Goal: Navigation & Orientation: Find specific page/section

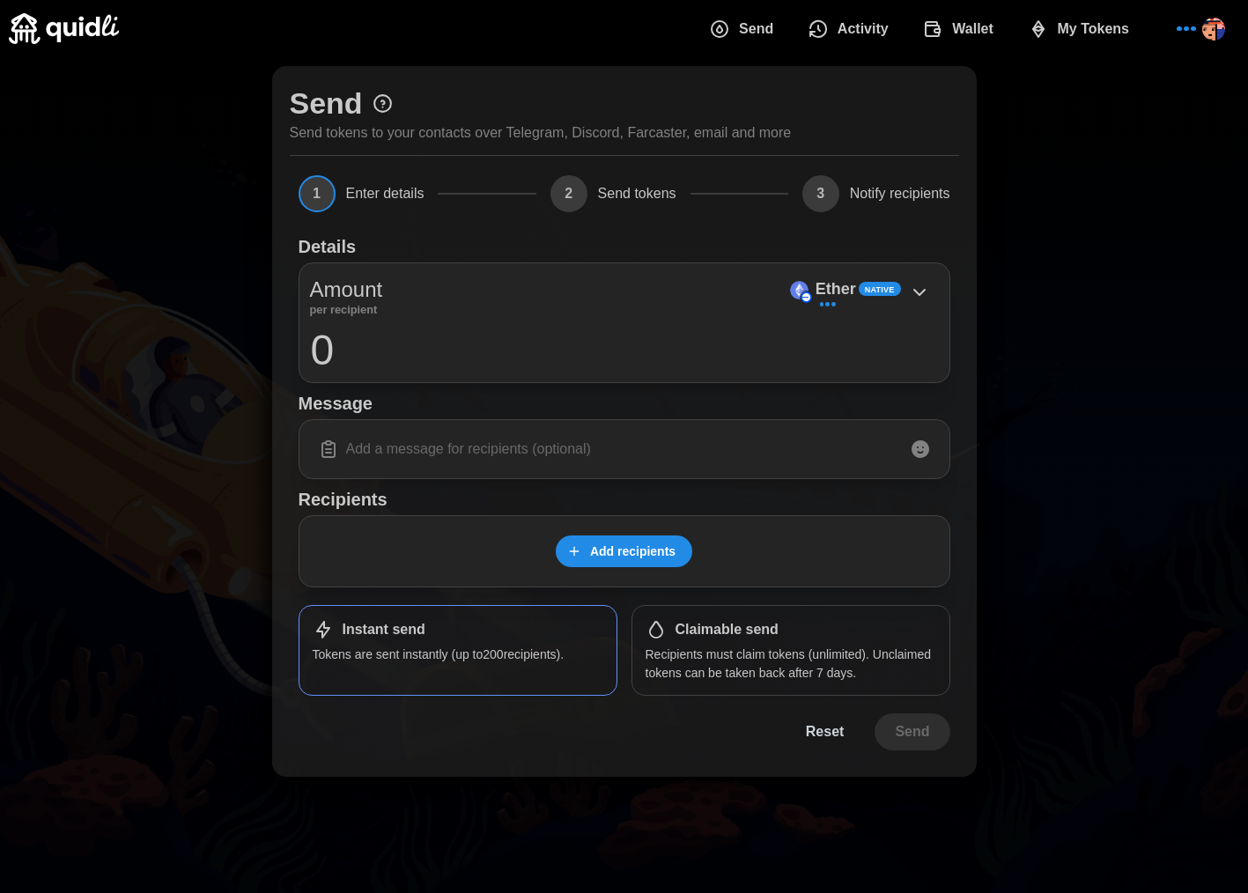
click at [864, 33] on span "Activity" at bounding box center [862, 28] width 51 height 35
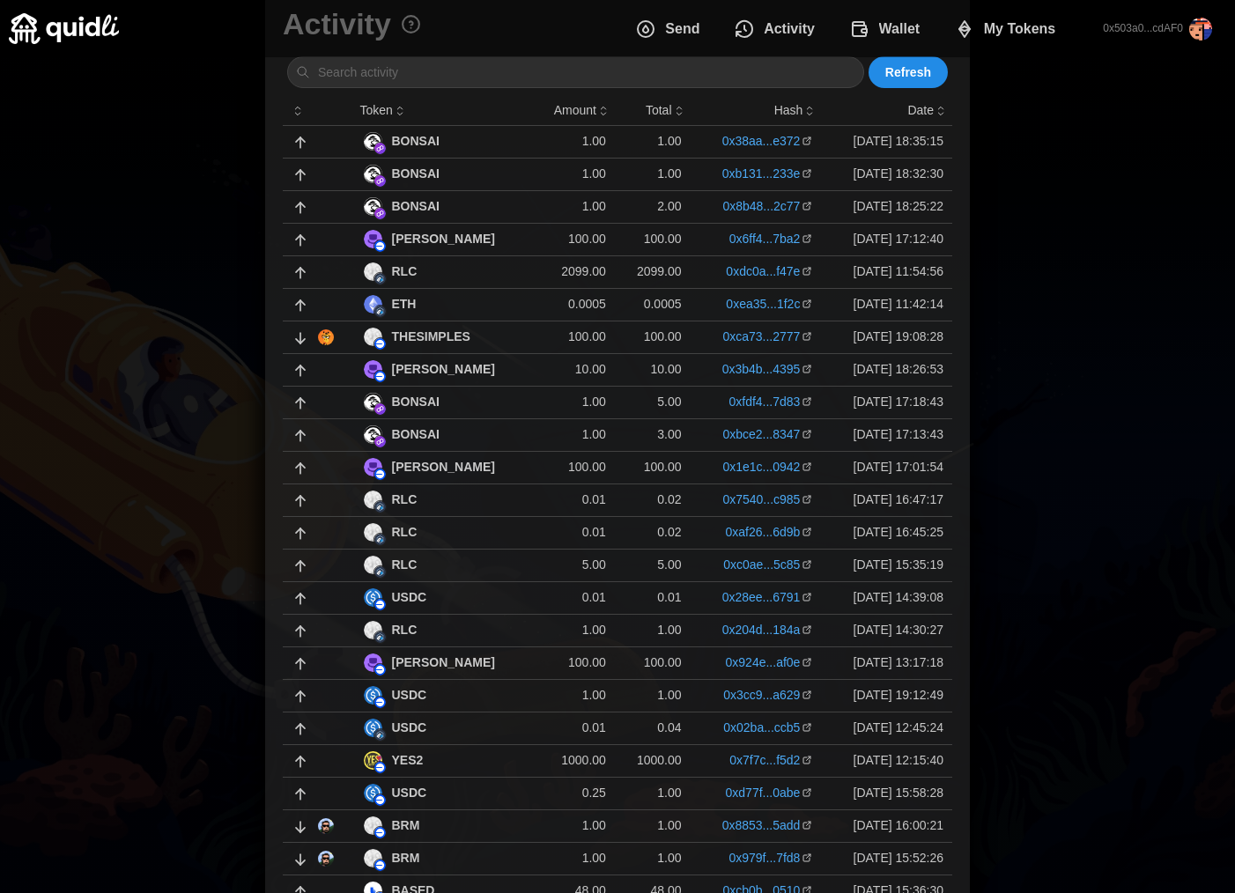
scroll to position [78, 0]
click at [535, 342] on td "100.00" at bounding box center [574, 337] width 79 height 33
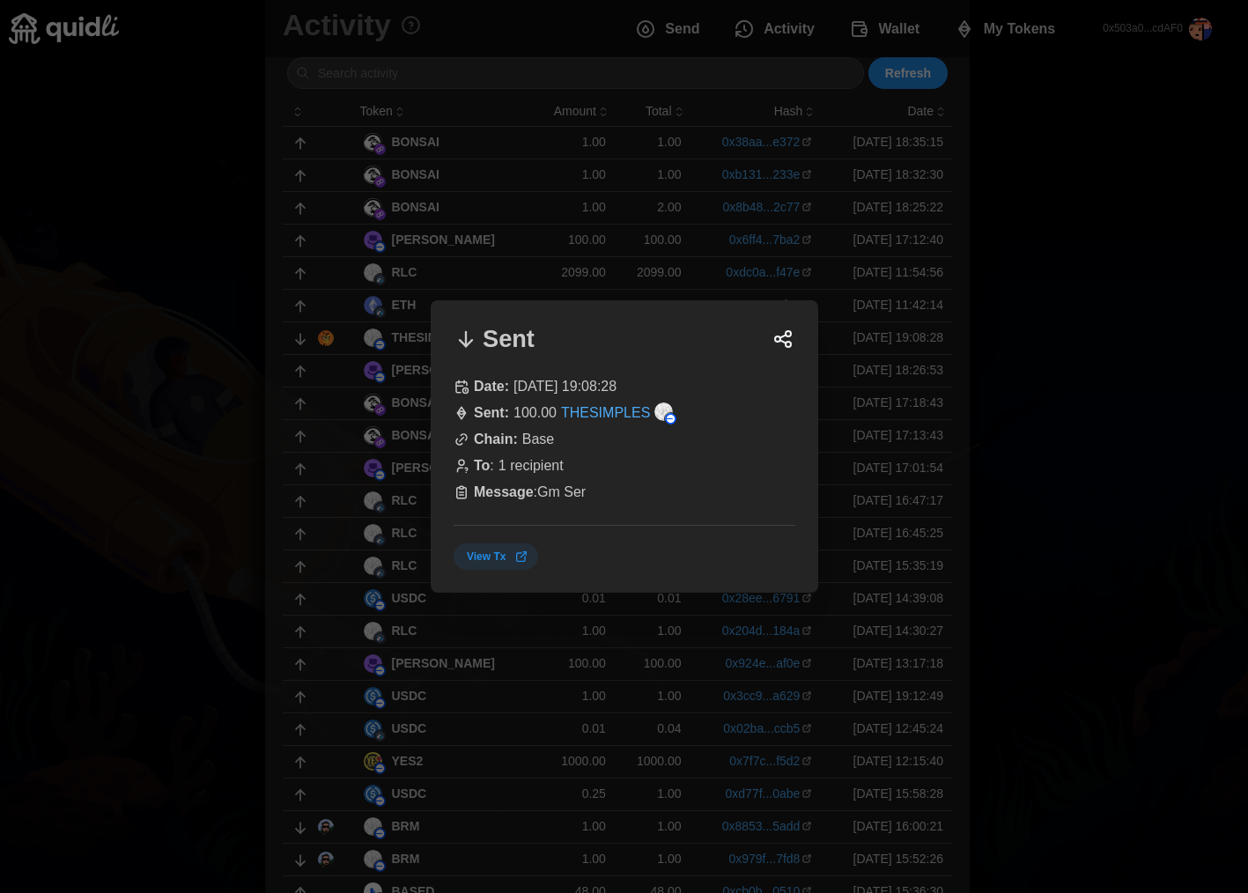
click at [1018, 422] on div at bounding box center [624, 446] width 1248 height 893
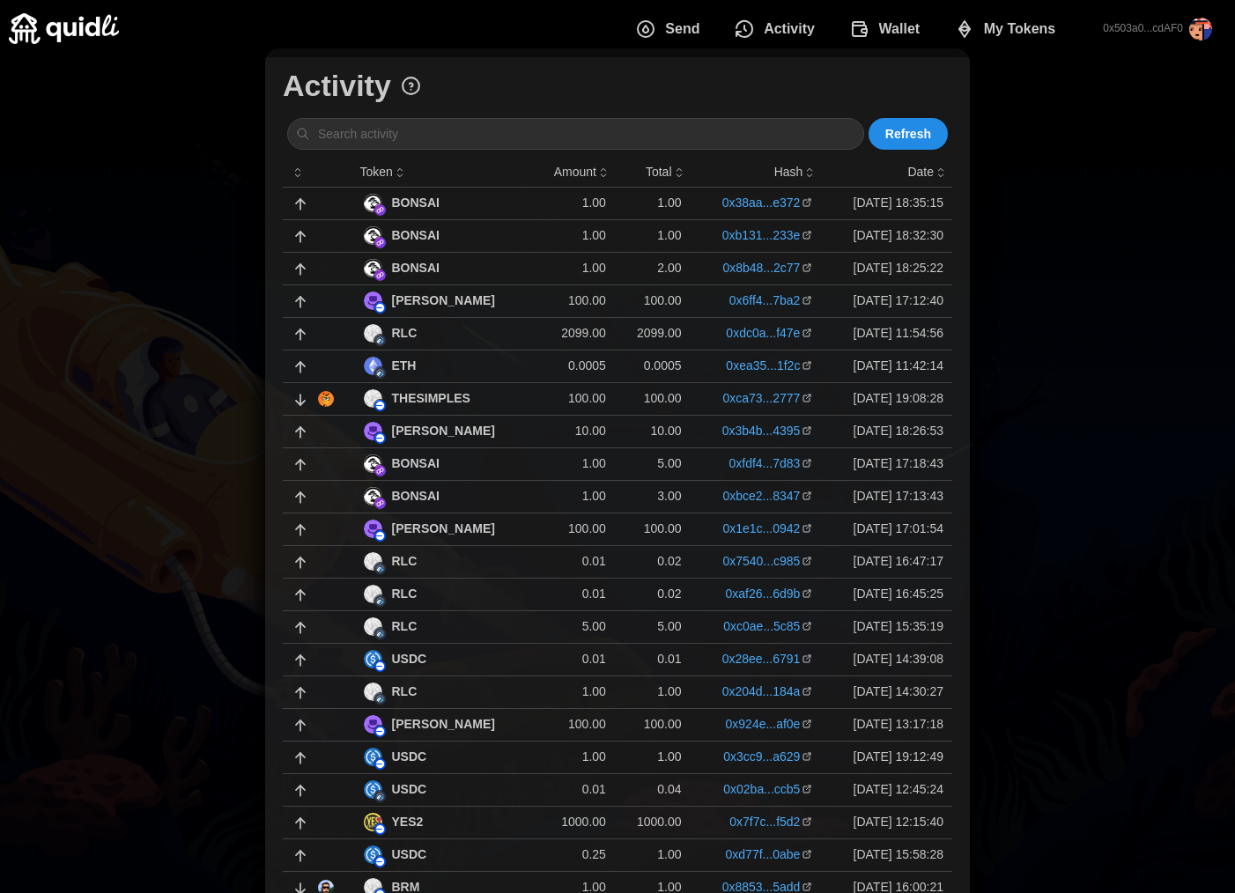
scroll to position [0, 0]
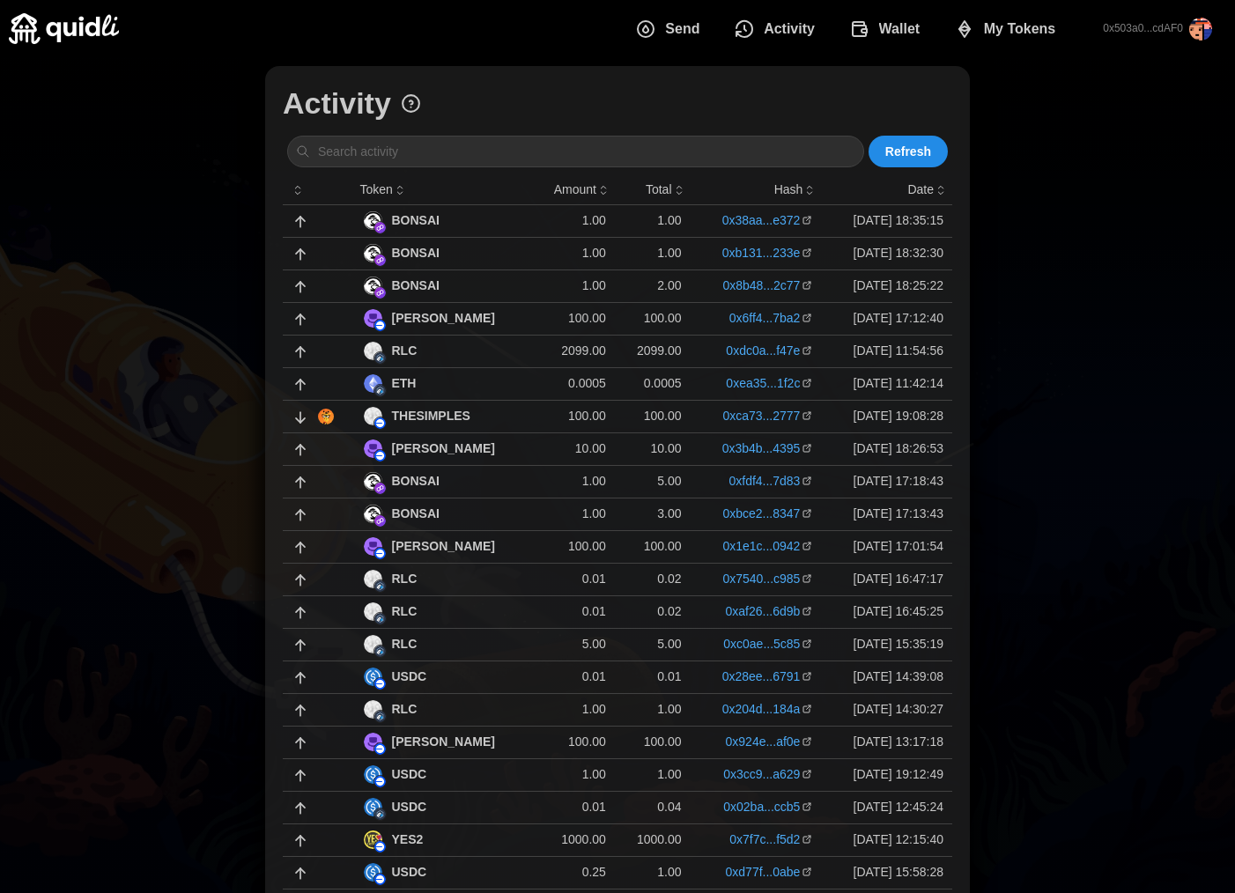
click at [873, 28] on span "Wallet" at bounding box center [884, 28] width 71 height 35
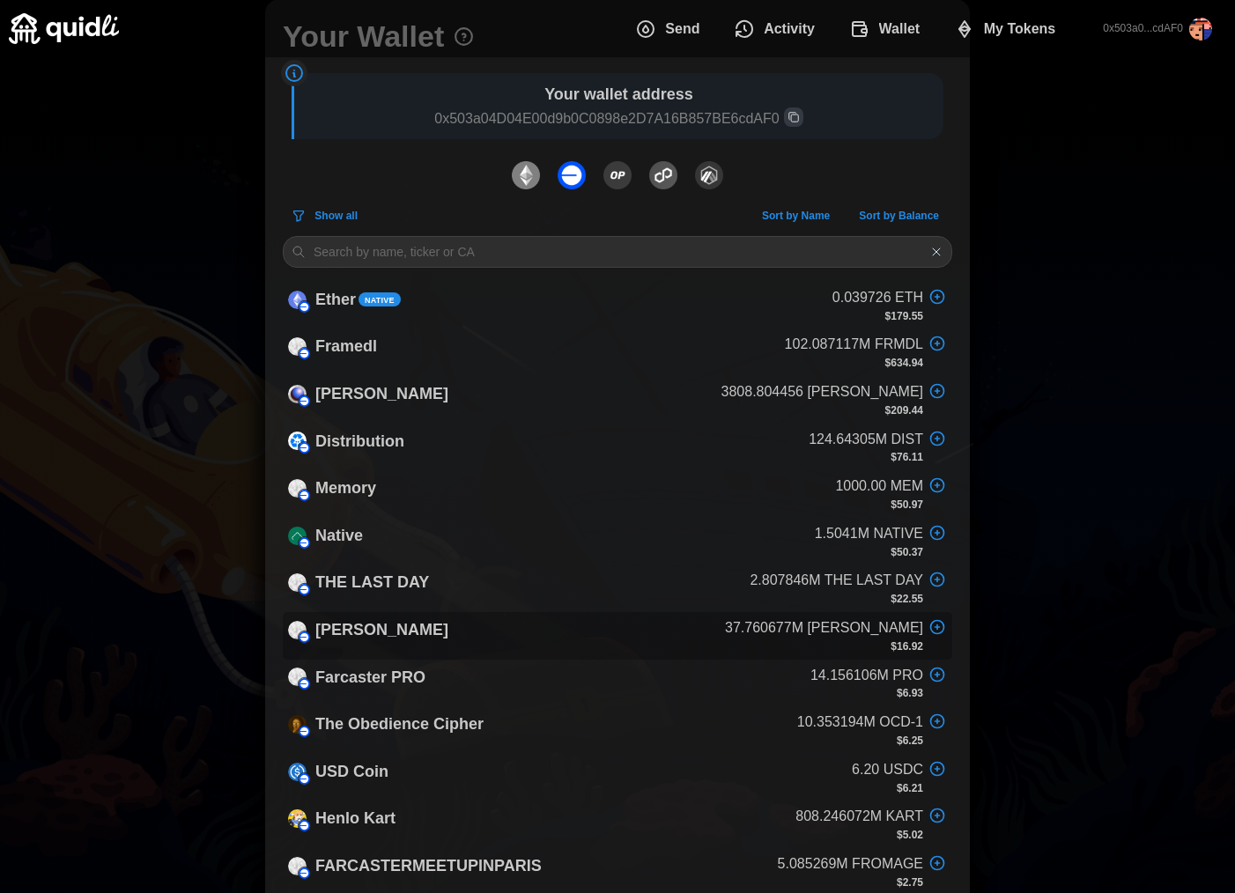
scroll to position [770, 0]
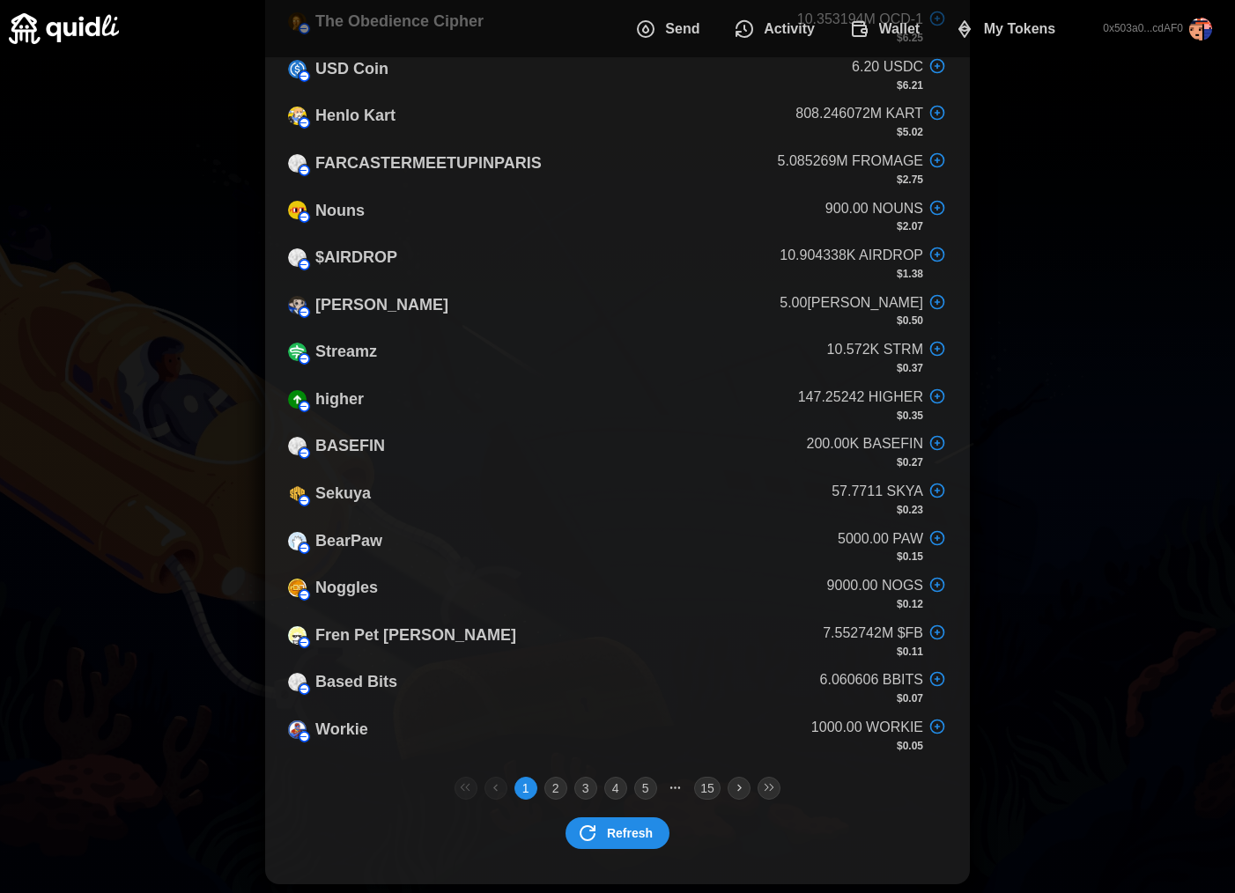
click at [557, 788] on button "2" at bounding box center [555, 788] width 23 height 23
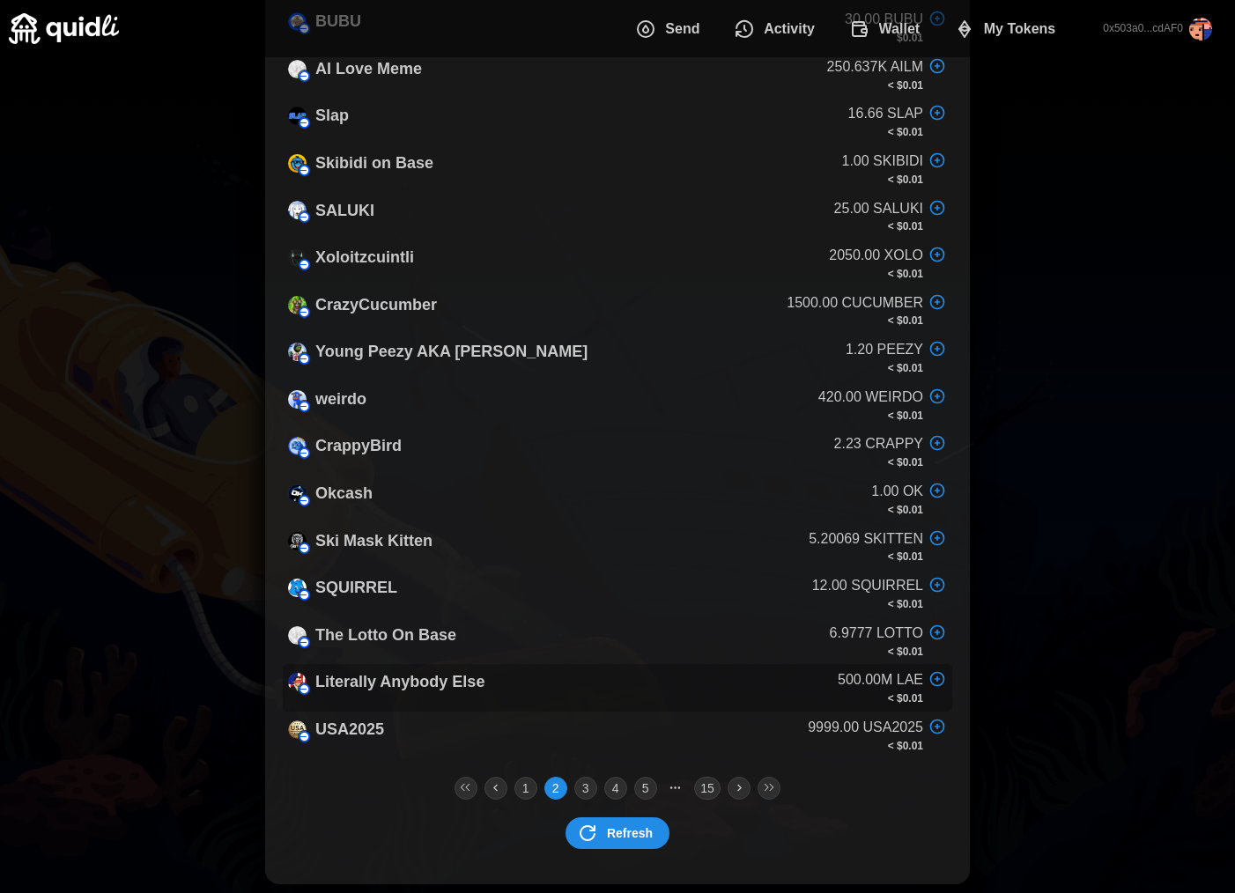
scroll to position [159, 0]
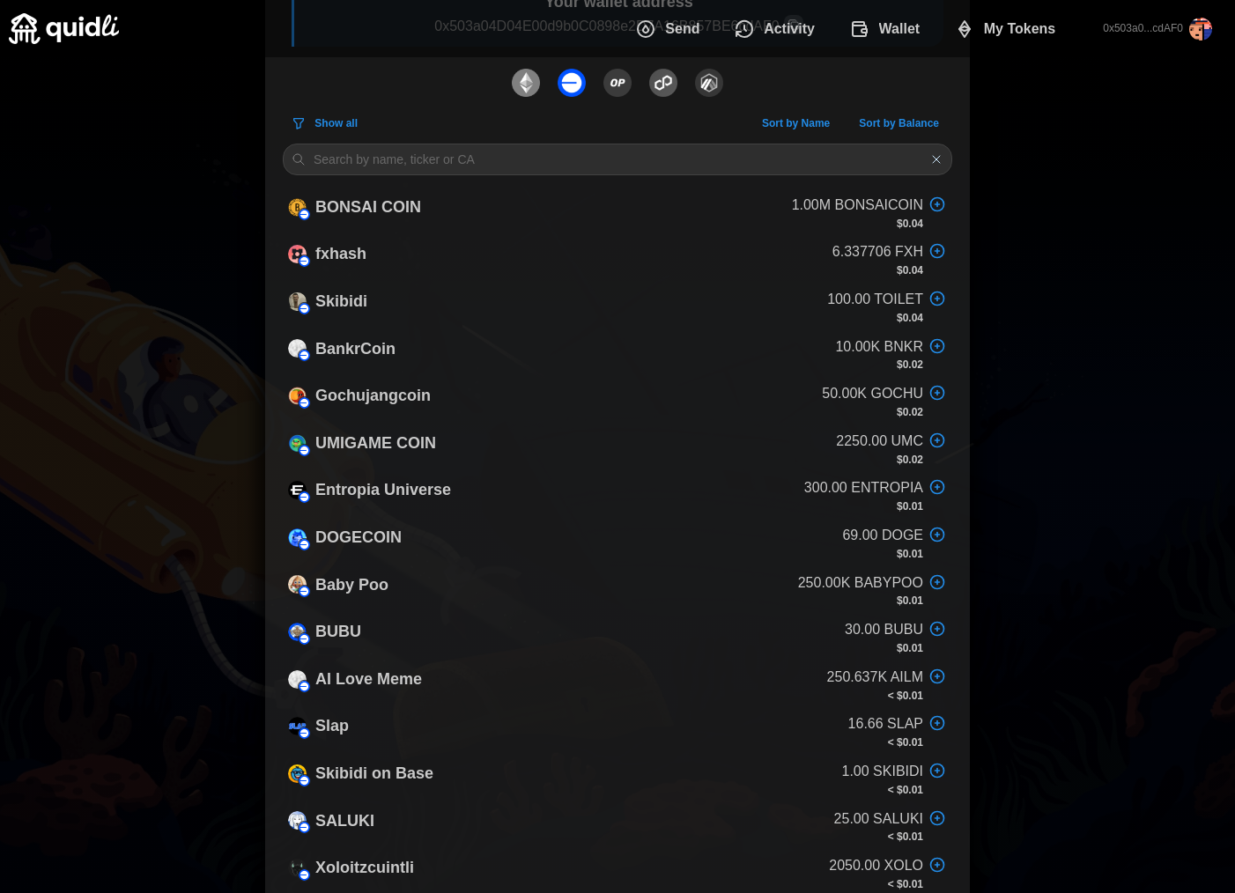
click at [571, 142] on div "Your Wallet Your wallet address 0x503a04D04E00d9b0C0898e2D7A16B857BE6cdAF0 Show…" at bounding box center [617, 700] width 669 height 1552
click at [568, 157] on input at bounding box center [617, 160] width 669 height 32
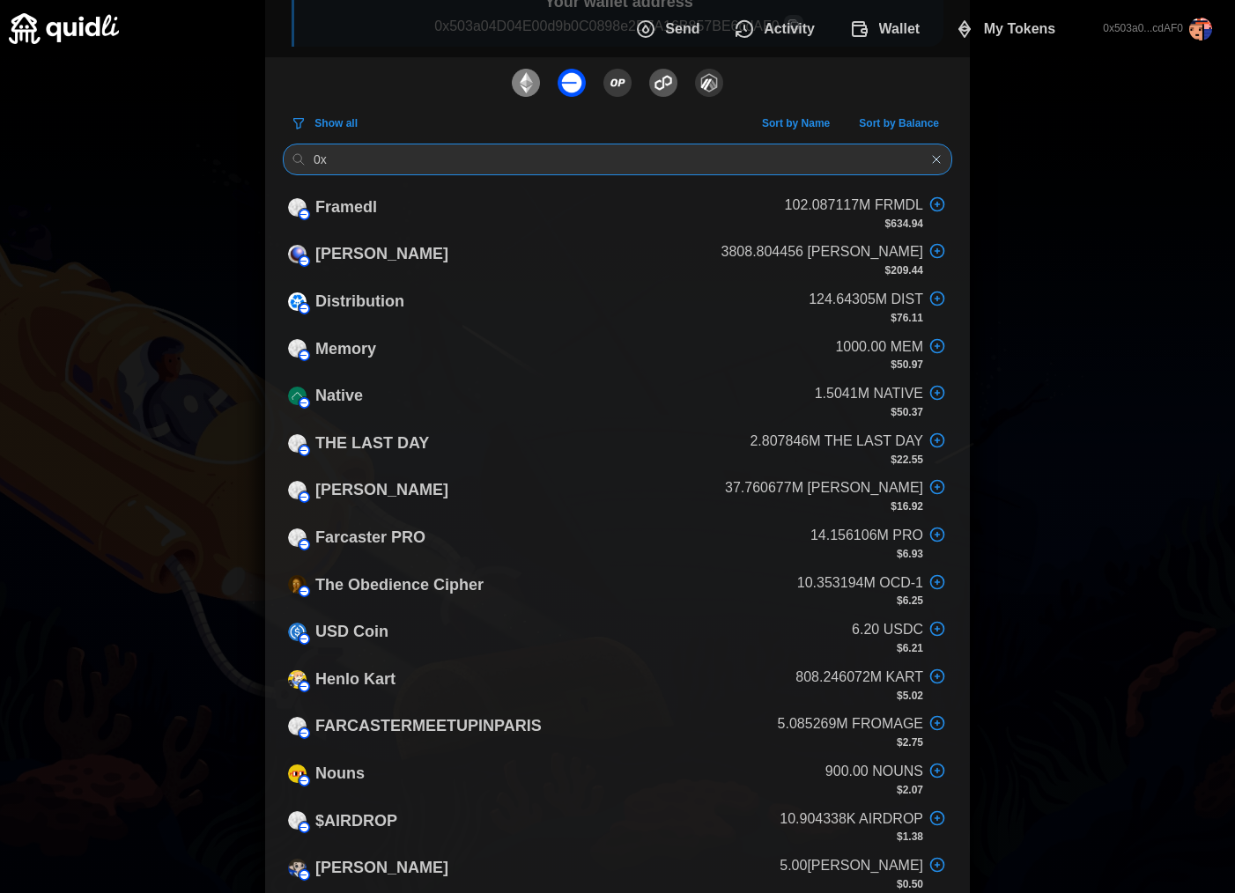
type input "0"
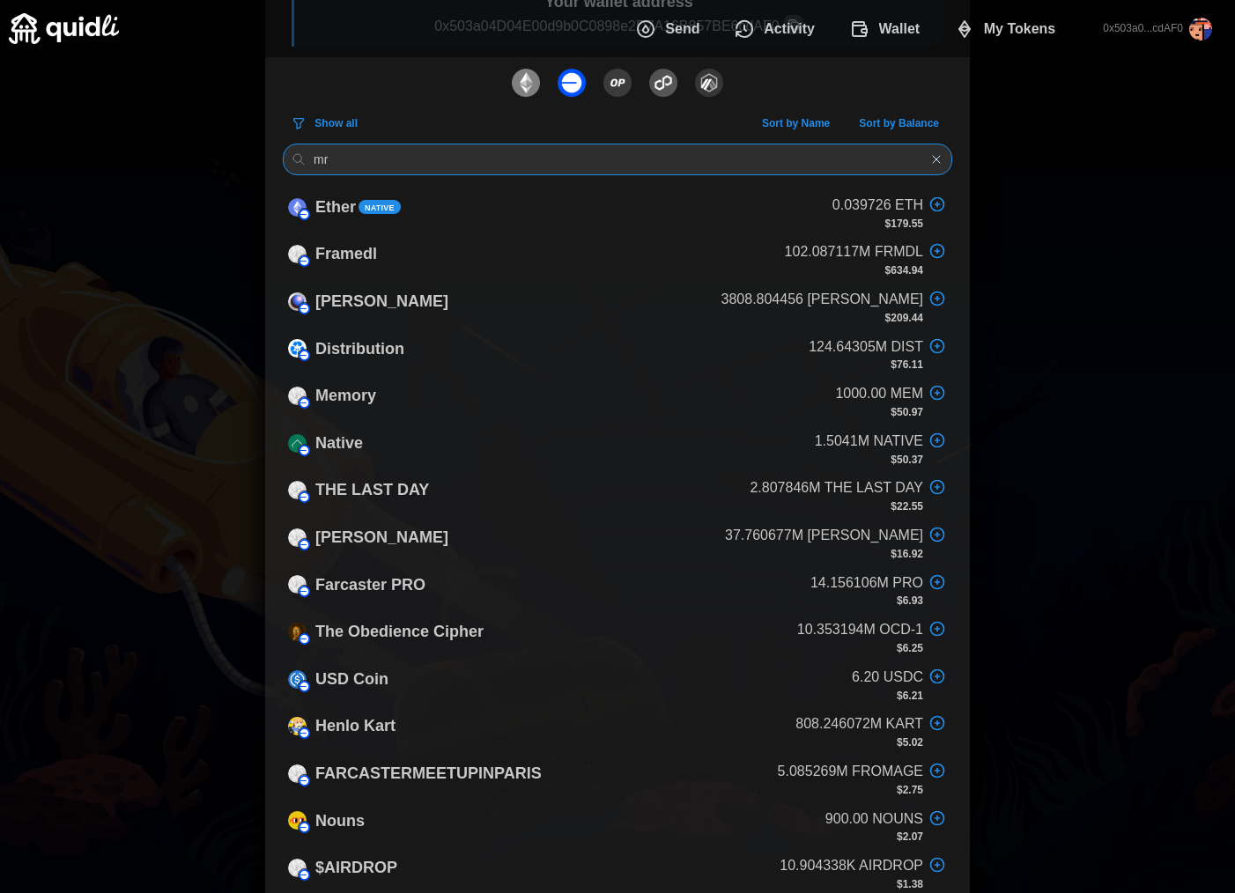
scroll to position [0, 0]
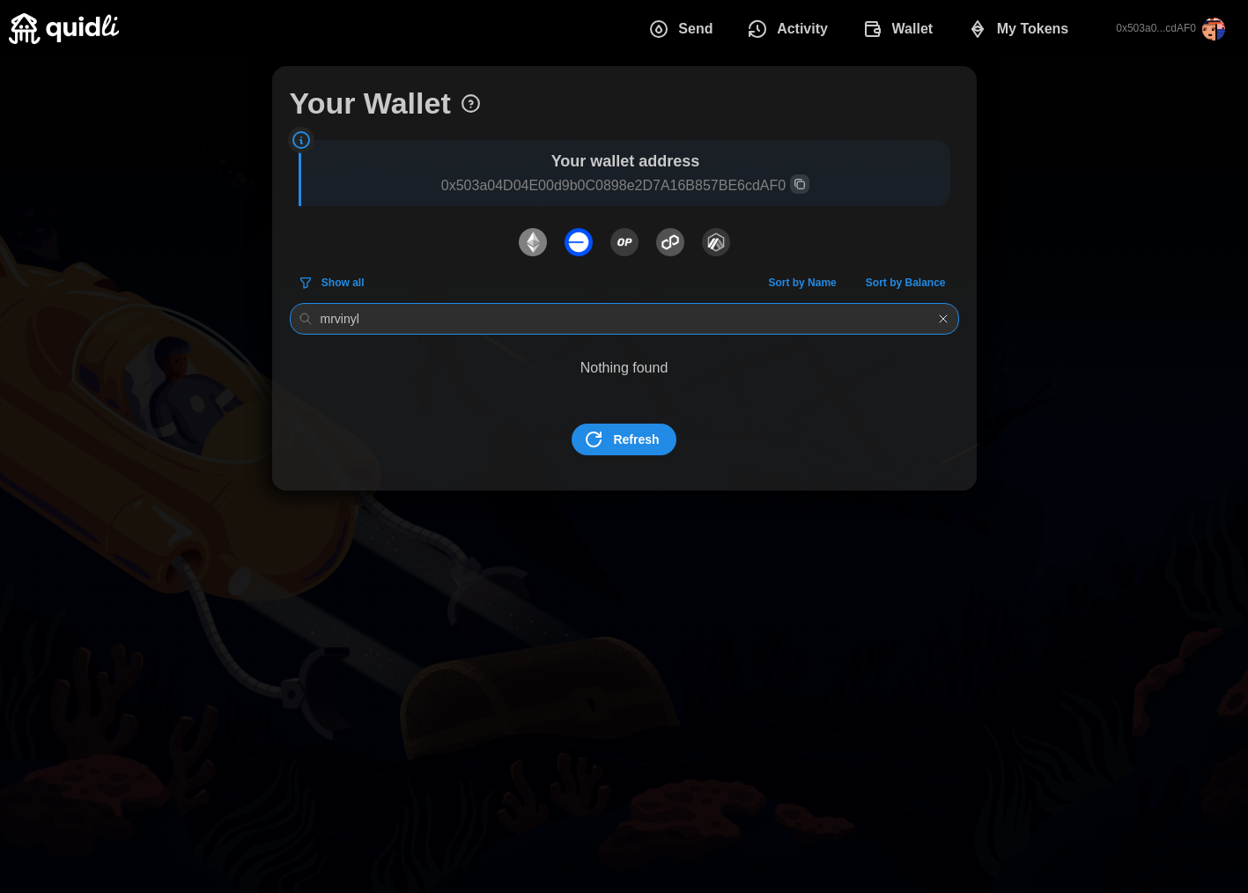
type input "mrvinyl"
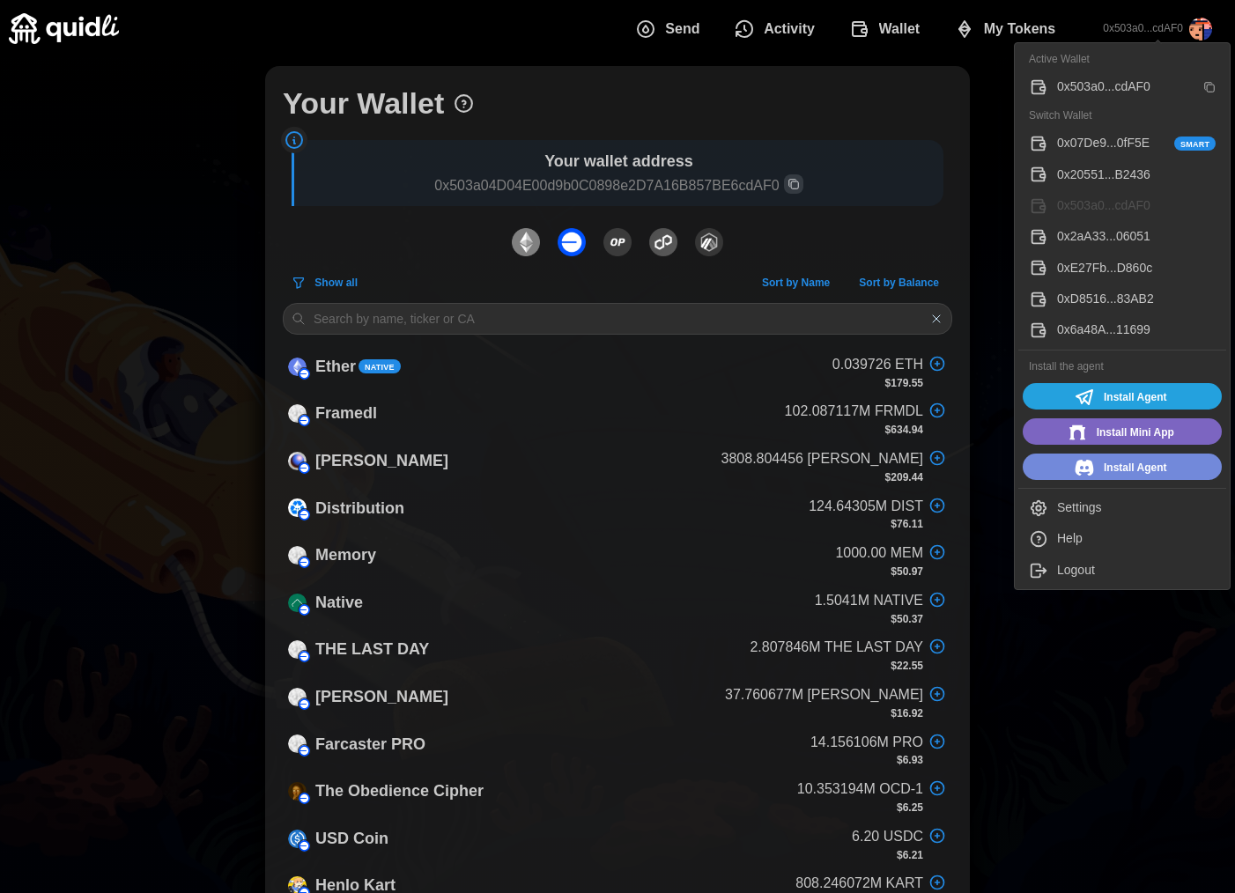
click at [1120, 153] on button "0x07De9...0fF5E Smart" at bounding box center [1122, 144] width 208 height 31
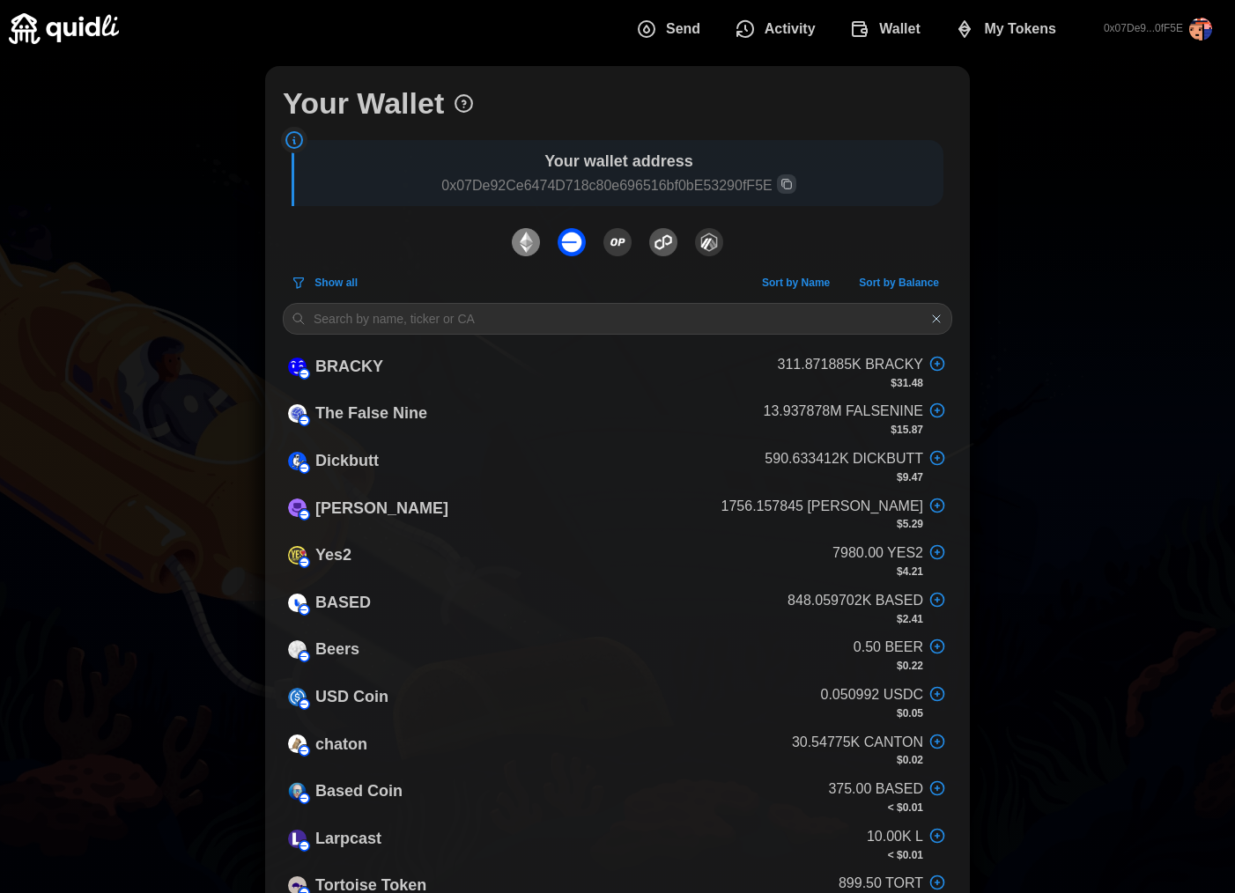
click at [772, 33] on span "Activity" at bounding box center [789, 28] width 51 height 35
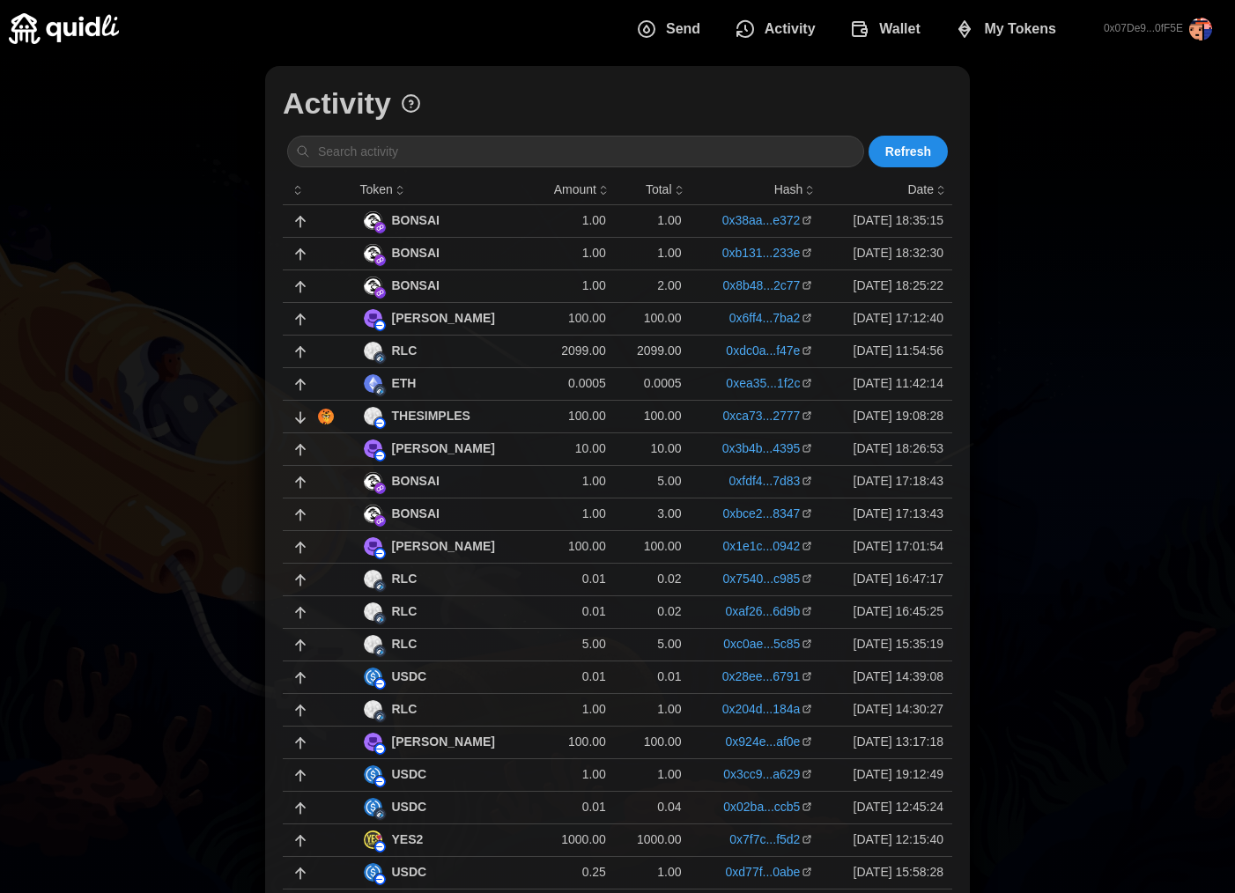
click at [885, 32] on span "Wallet" at bounding box center [899, 28] width 41 height 35
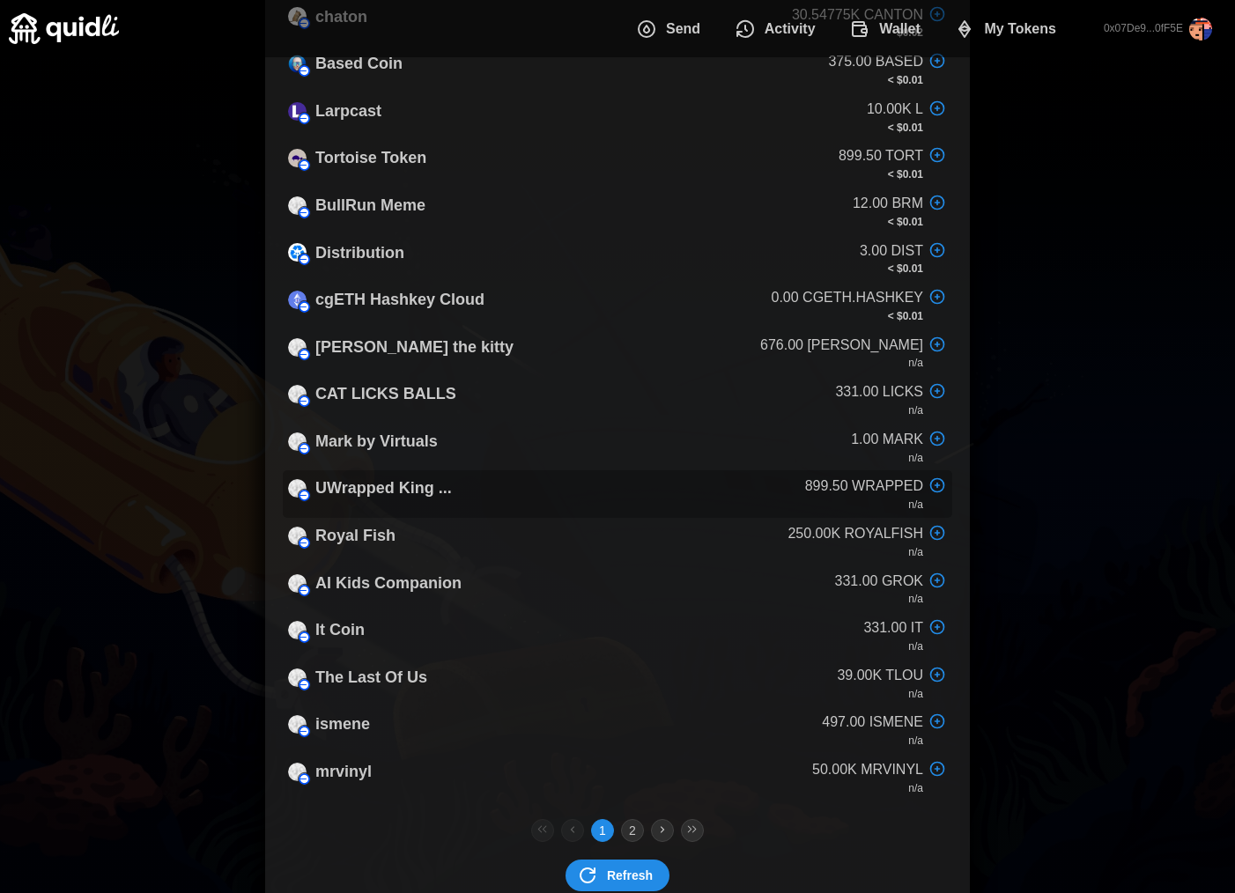
scroll to position [770, 0]
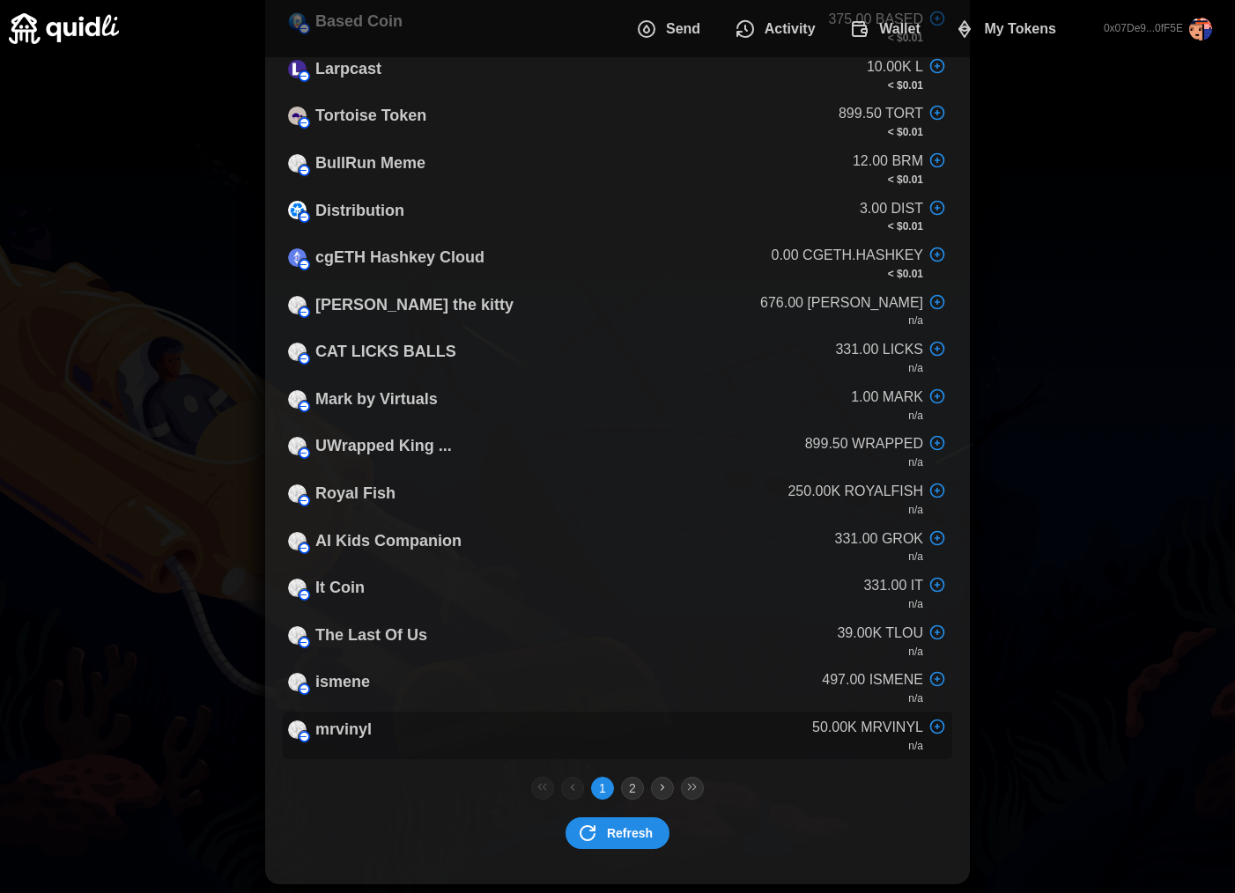
click at [614, 714] on div "mrvinyl 50.00K MRVINYL n/a" at bounding box center [617, 735] width 669 height 48
click at [601, 728] on div "mrvinyl 50.00K MRVINYL n/a" at bounding box center [617, 735] width 669 height 48
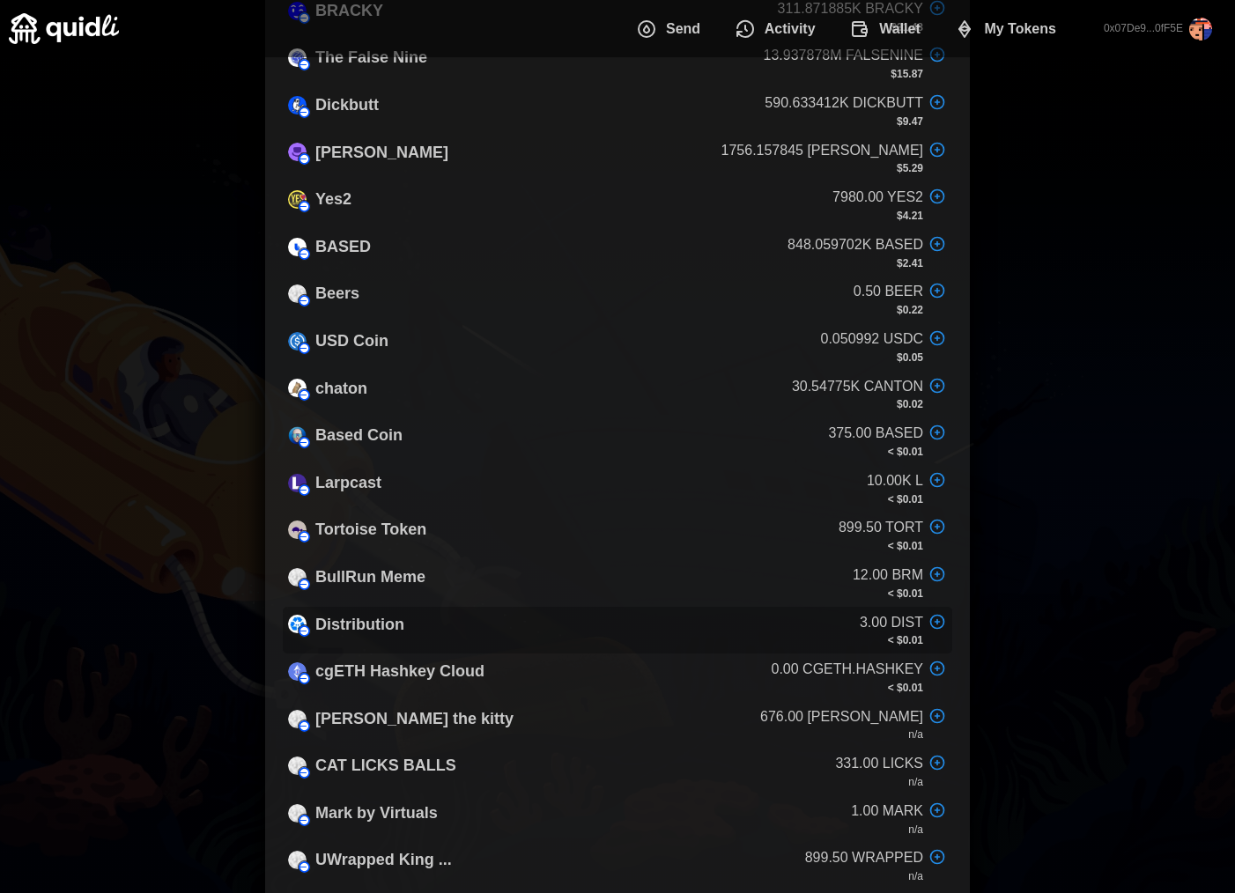
scroll to position [0, 0]
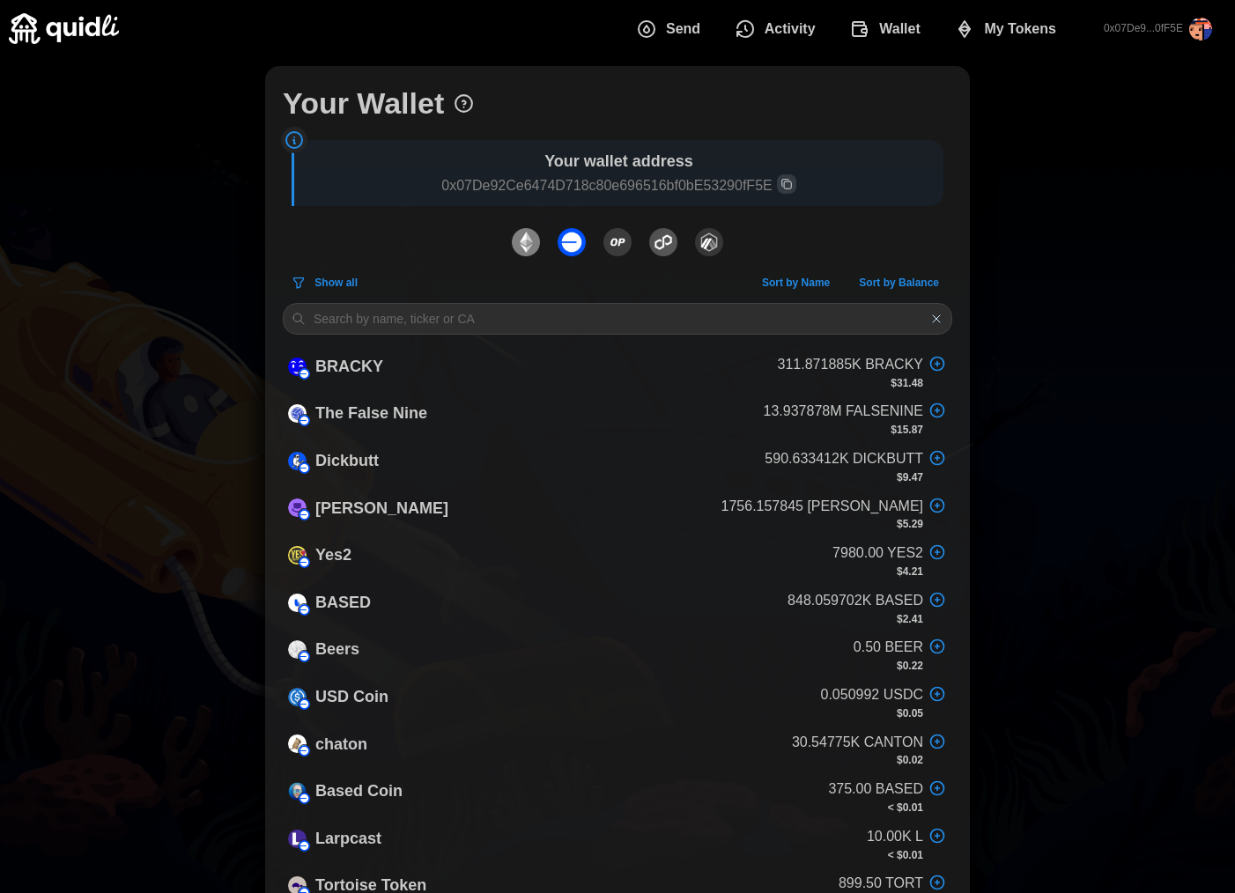
click at [775, 26] on span "Activity" at bounding box center [789, 28] width 51 height 35
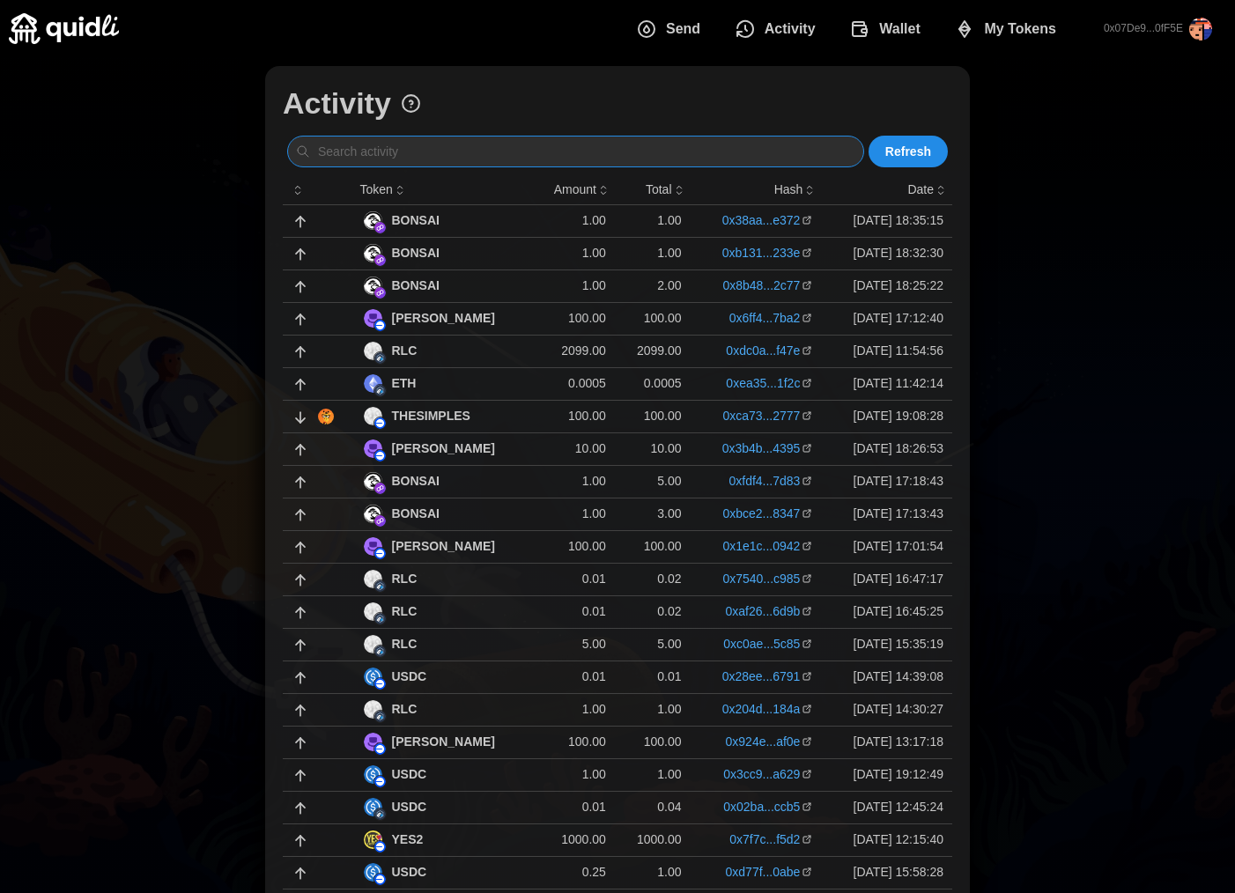
click at [468, 151] on input at bounding box center [575, 152] width 577 height 32
click at [918, 156] on span "Refresh" at bounding box center [908, 151] width 46 height 30
click at [765, 417] on link "0xca73...2777" at bounding box center [760, 416] width 77 height 18
click at [502, 215] on td "BONSAI" at bounding box center [445, 220] width 180 height 33
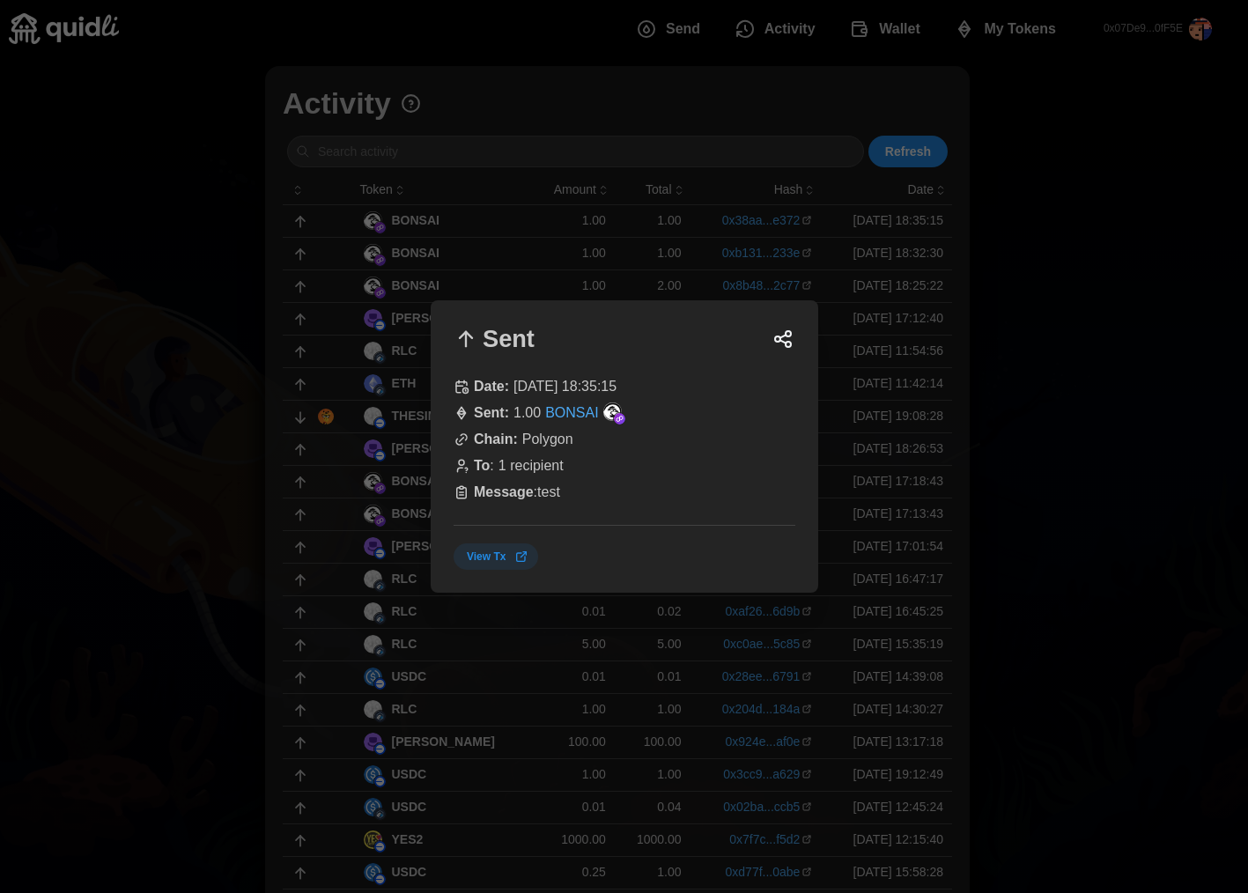
drag, startPoint x: 1084, startPoint y: 306, endPoint x: 1074, endPoint y: 306, distance: 9.7
click at [1080, 306] on div at bounding box center [624, 446] width 1248 height 893
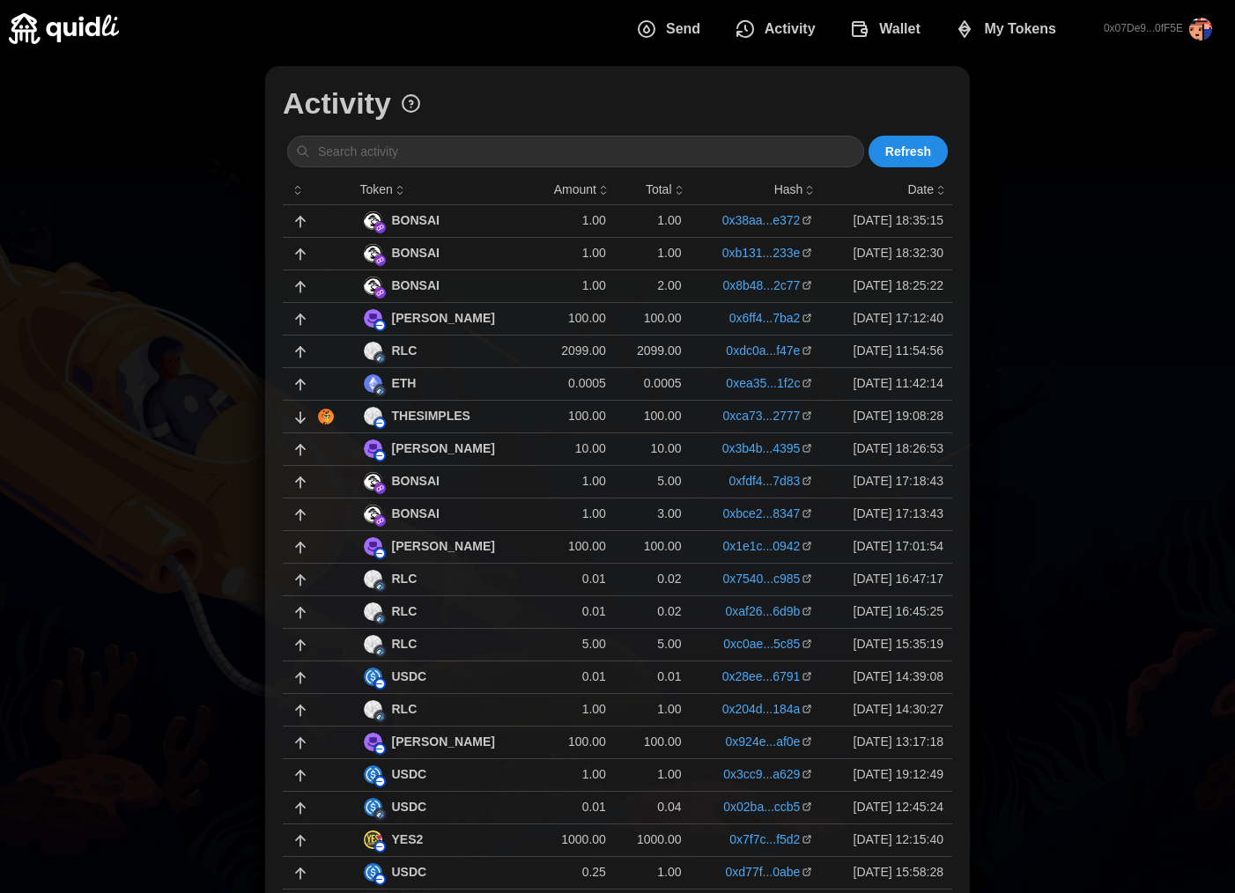
click at [476, 315] on div "[PERSON_NAME]" at bounding box center [445, 318] width 162 height 18
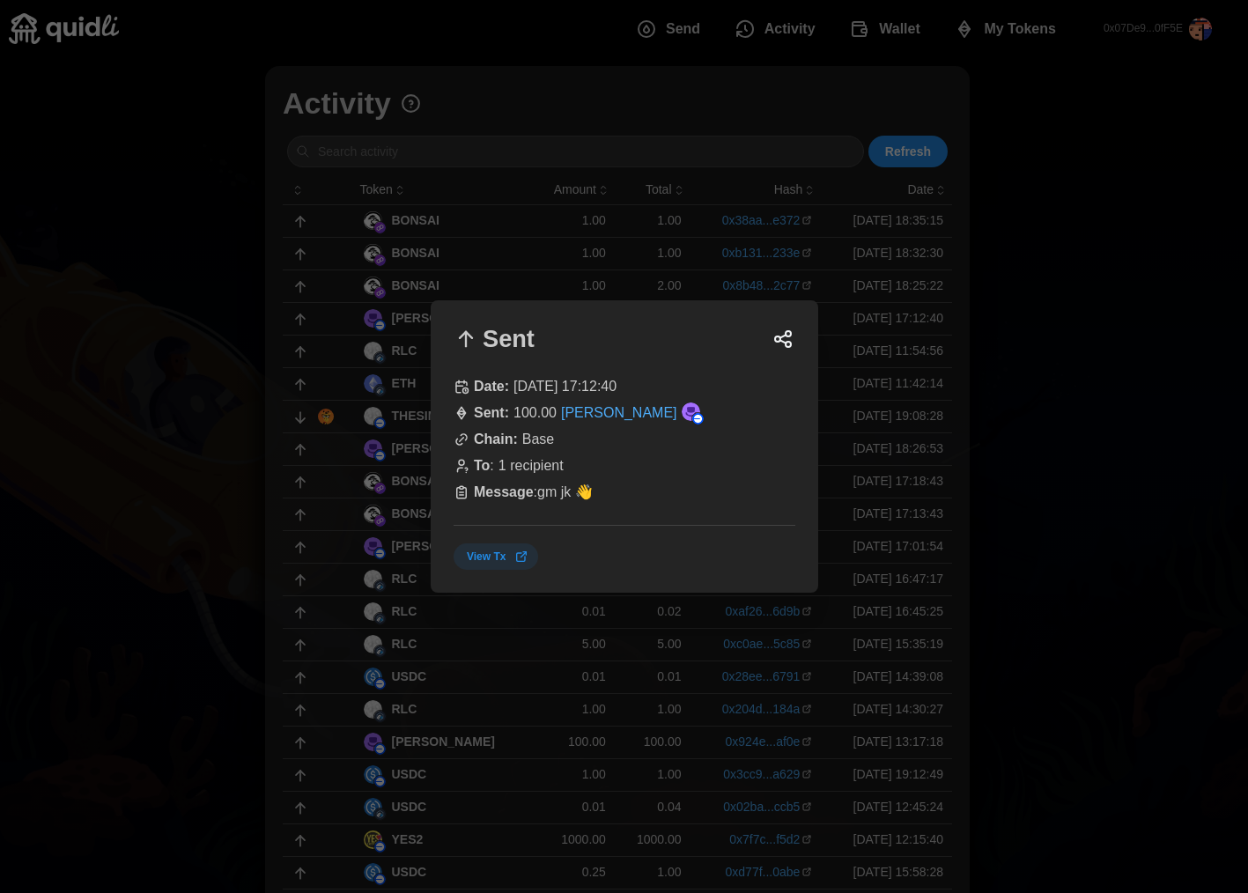
click at [508, 557] on span "View Tx" at bounding box center [498, 556] width 62 height 25
click at [1114, 403] on div at bounding box center [624, 446] width 1248 height 893
